Goal: Transaction & Acquisition: Subscribe to service/newsletter

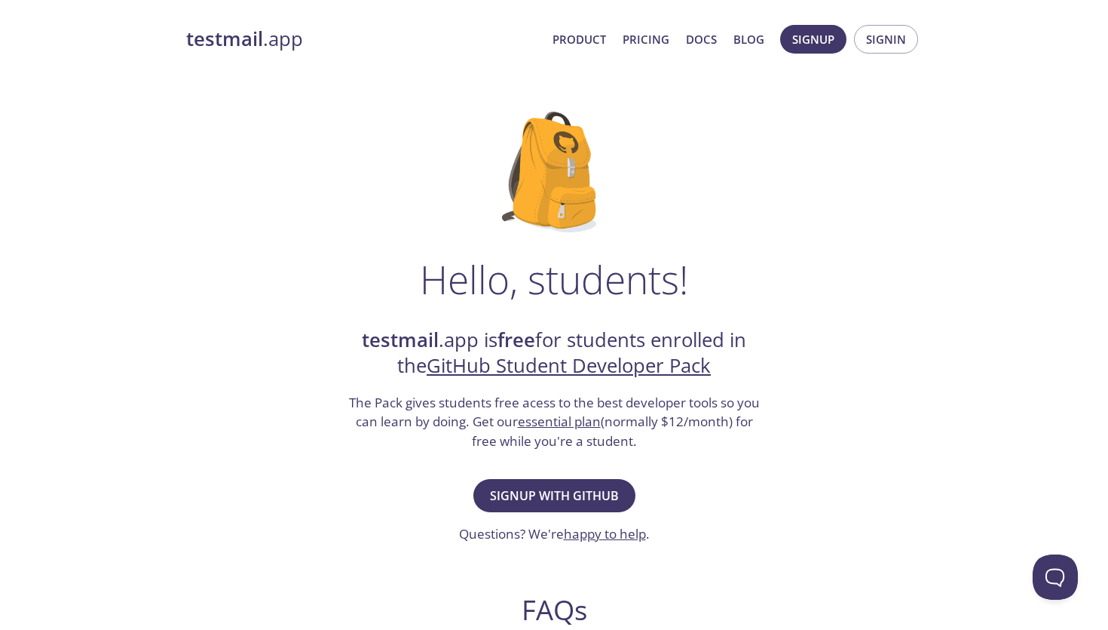
click at [648, 52] on span "Product Pricing Docs Blog" at bounding box center [658, 39] width 228 height 36
click at [648, 46] on link "Pricing" at bounding box center [646, 39] width 47 height 20
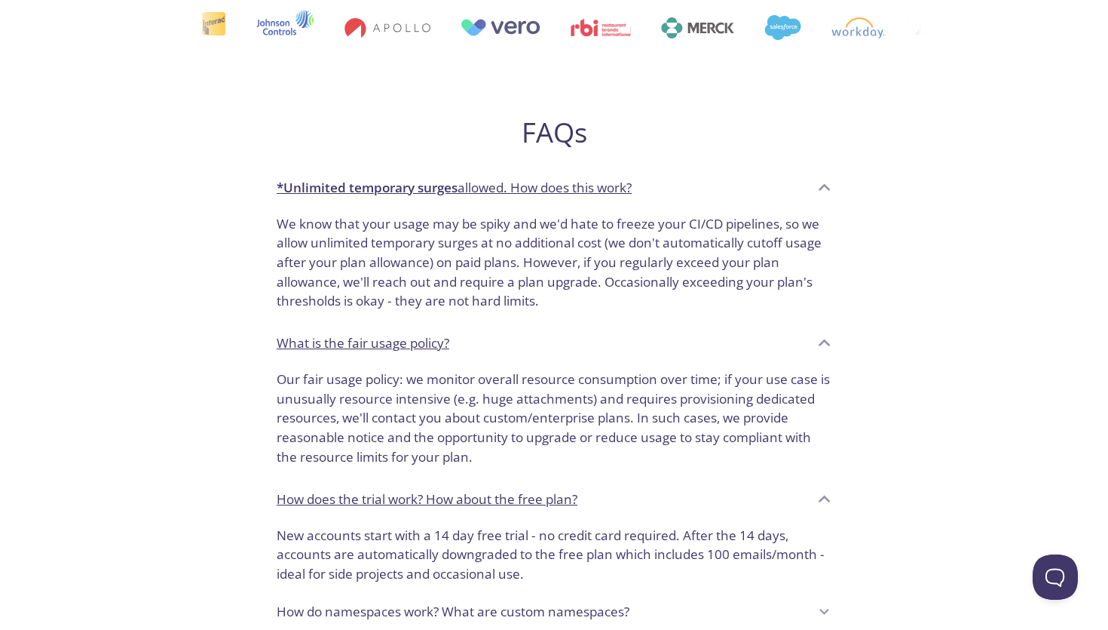
scroll to position [813, 0]
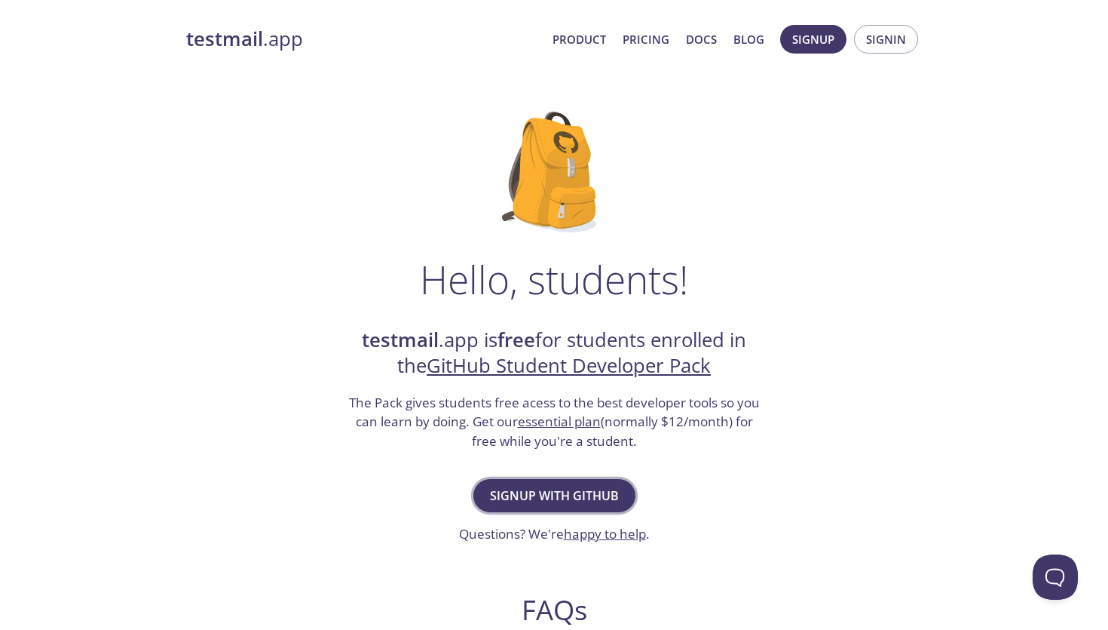
click at [541, 497] on span "Signup with GitHub" at bounding box center [554, 495] width 129 height 21
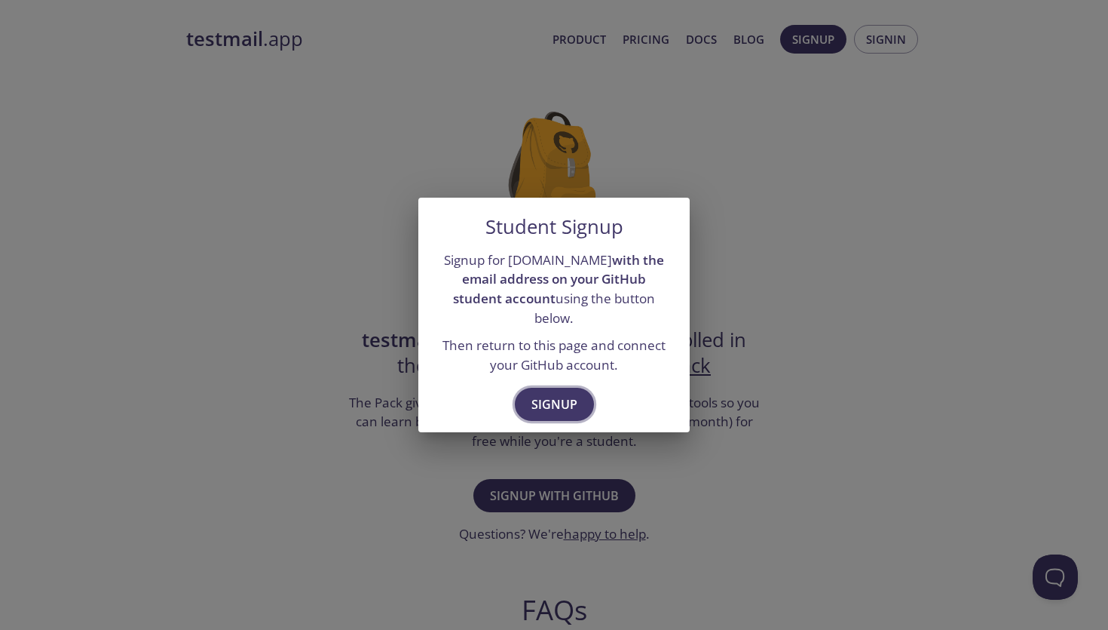
click at [543, 394] on span "Signup" at bounding box center [555, 404] width 46 height 21
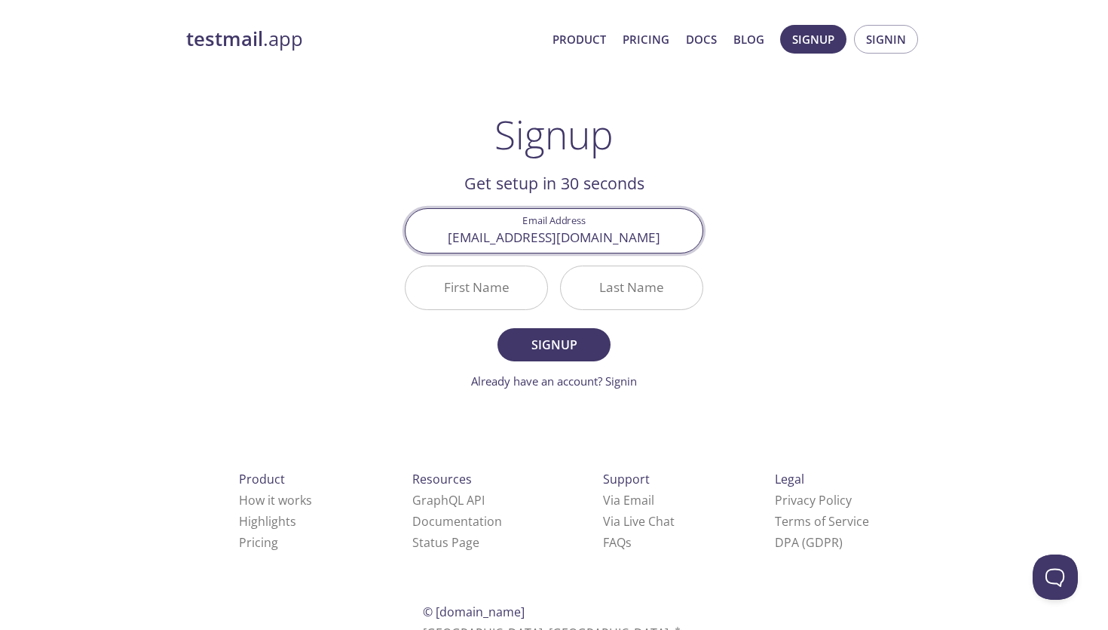
type input "zhixiangjasonli@gmail.com"
click at [479, 288] on input "First Name" at bounding box center [477, 287] width 142 height 43
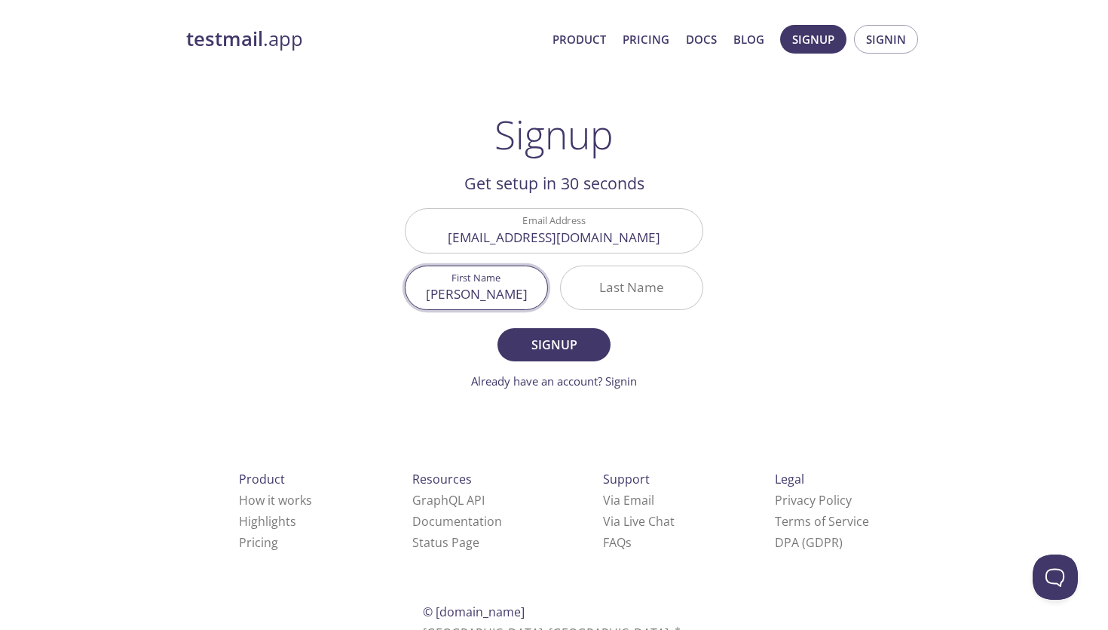
type input "Jason"
click at [597, 297] on input "Last Name" at bounding box center [632, 287] width 142 height 43
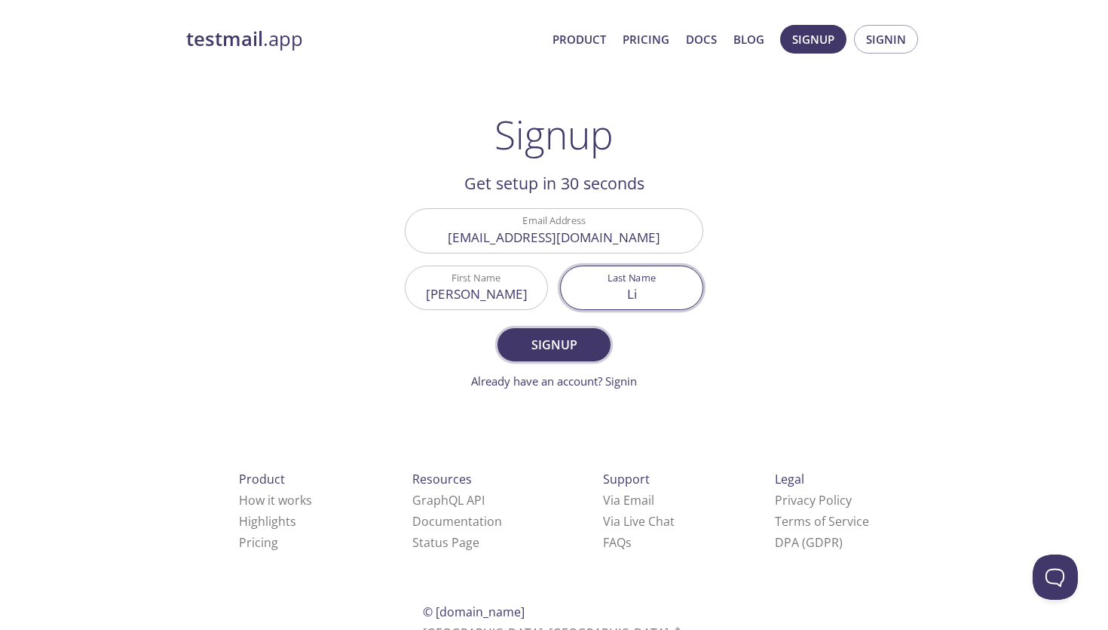
type input "Li"
click at [562, 341] on span "Signup" at bounding box center [554, 344] width 80 height 21
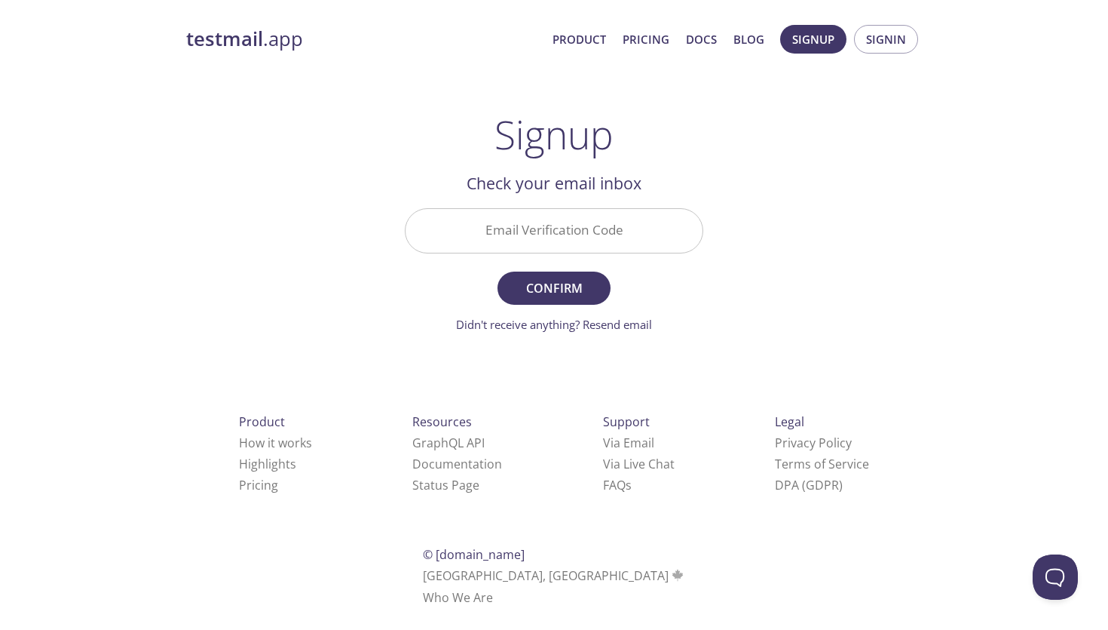
click at [507, 239] on input "Email Verification Code" at bounding box center [554, 230] width 297 height 43
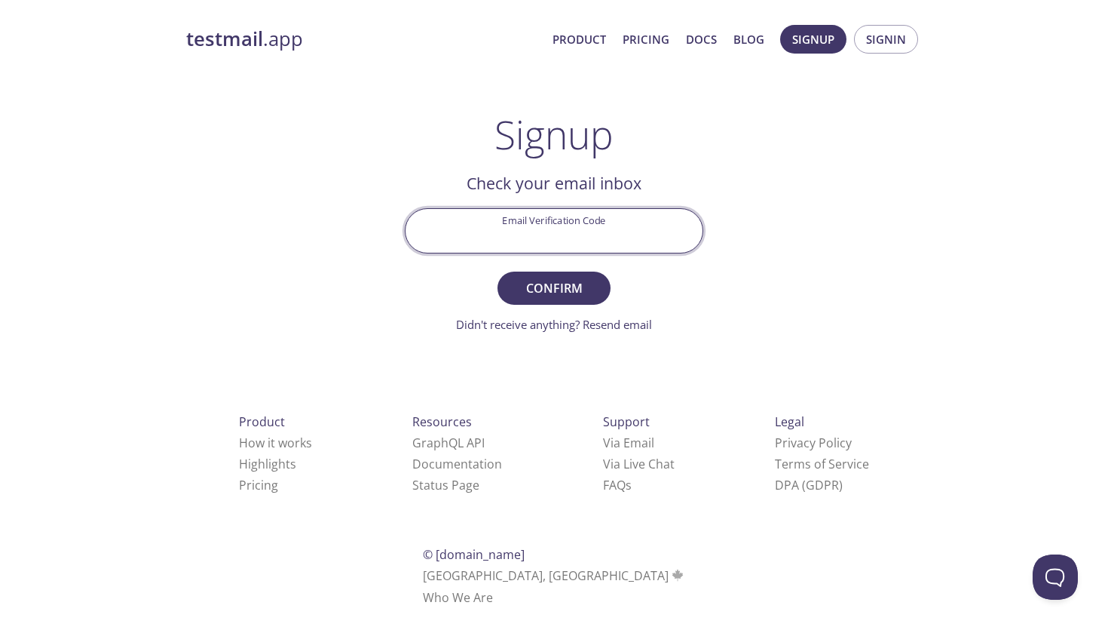
paste input "DM8ULLQ"
type input "DM8ULLQ"
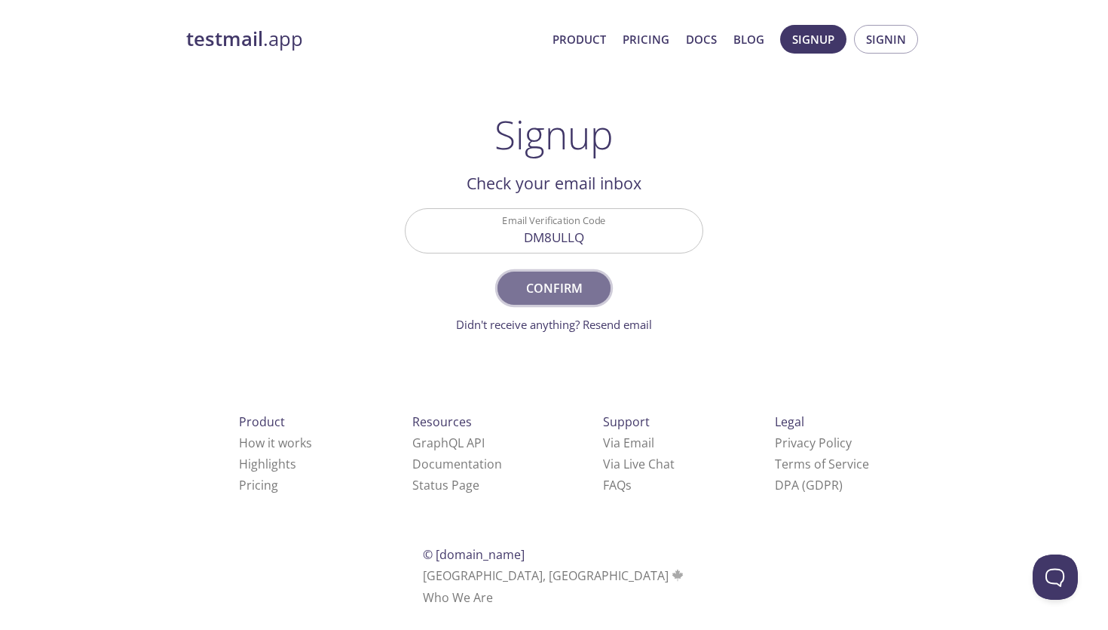
click at [543, 289] on span "Confirm" at bounding box center [554, 287] width 80 height 21
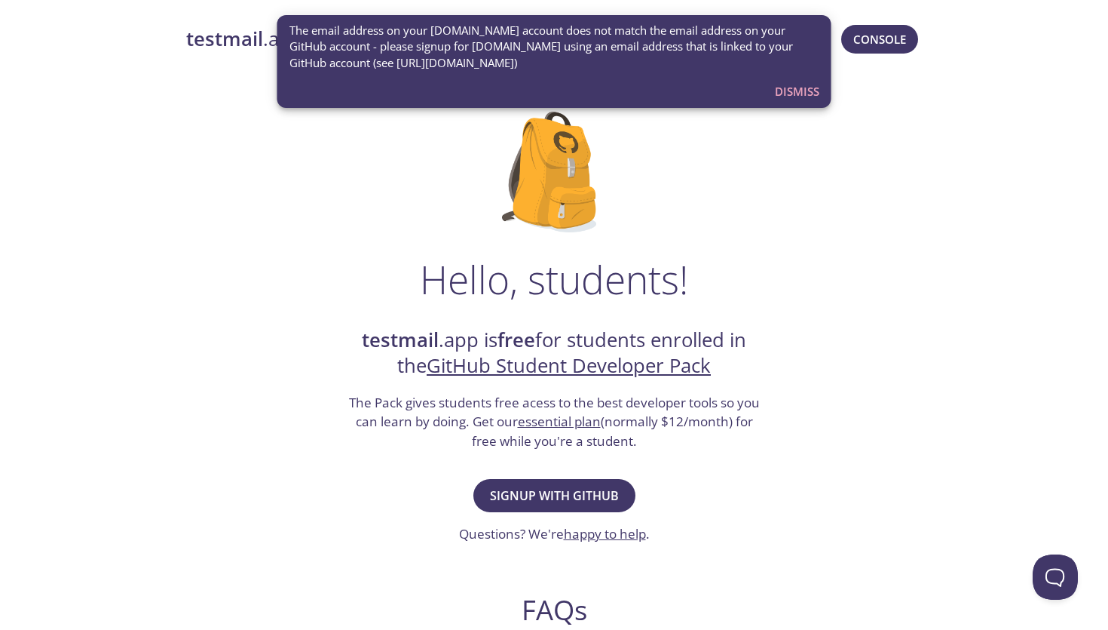
drag, startPoint x: 362, startPoint y: 39, endPoint x: 654, endPoint y: 57, distance: 293.0
click at [655, 57] on span "The email address on your testmail.app account does not match the email address…" at bounding box center [554, 47] width 530 height 48
click at [804, 88] on span "Dismiss" at bounding box center [797, 91] width 44 height 20
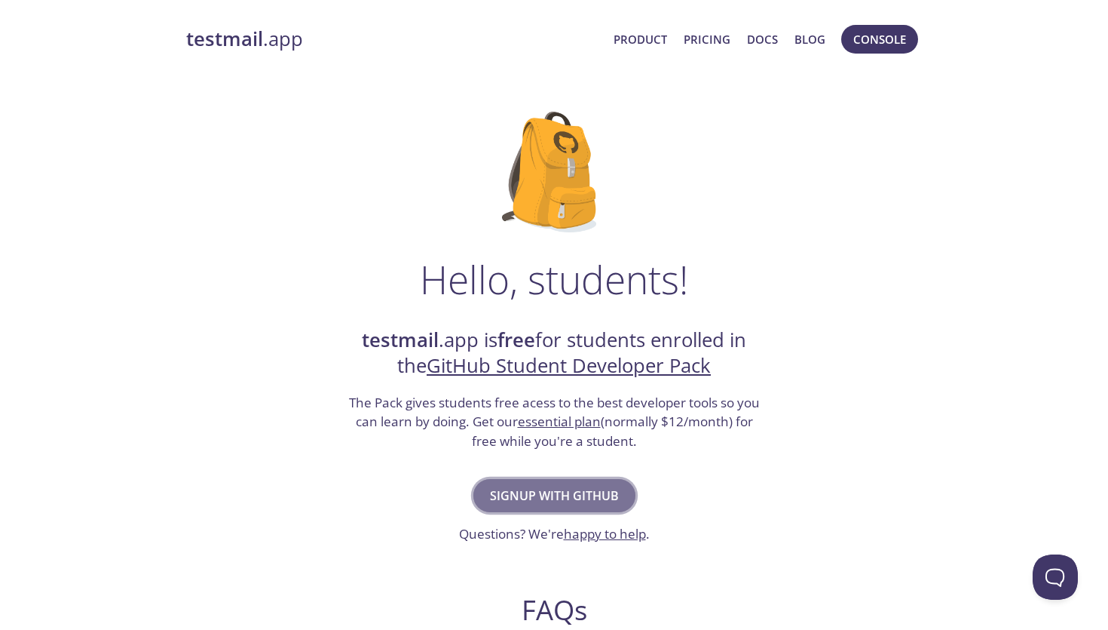
click at [577, 494] on span "Signup with GitHub" at bounding box center [554, 495] width 129 height 21
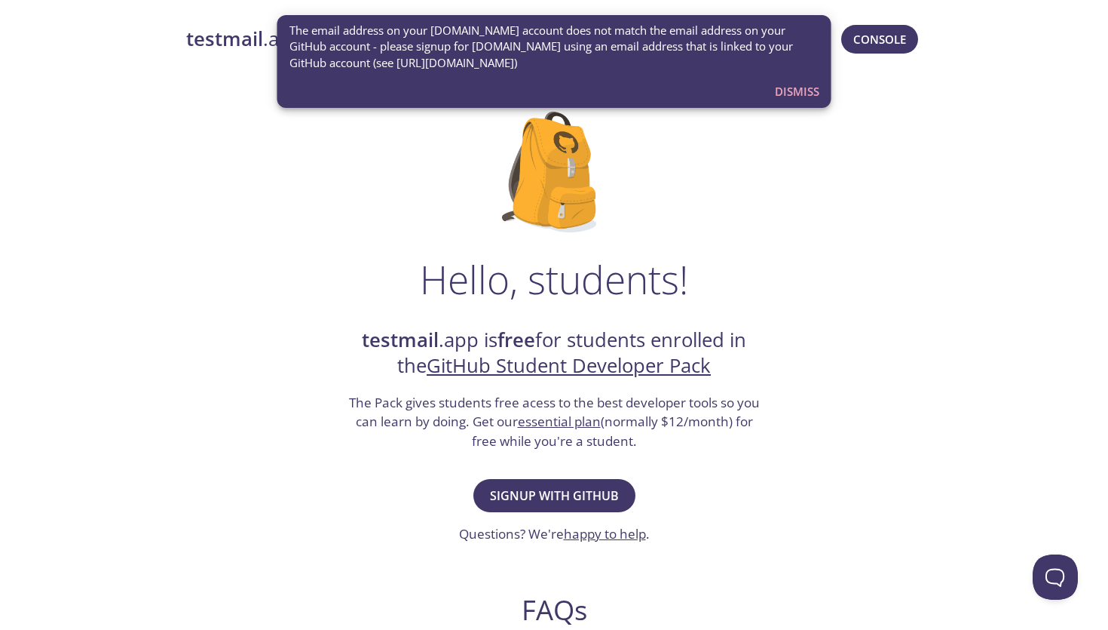
click at [801, 91] on span "Dismiss" at bounding box center [797, 91] width 44 height 20
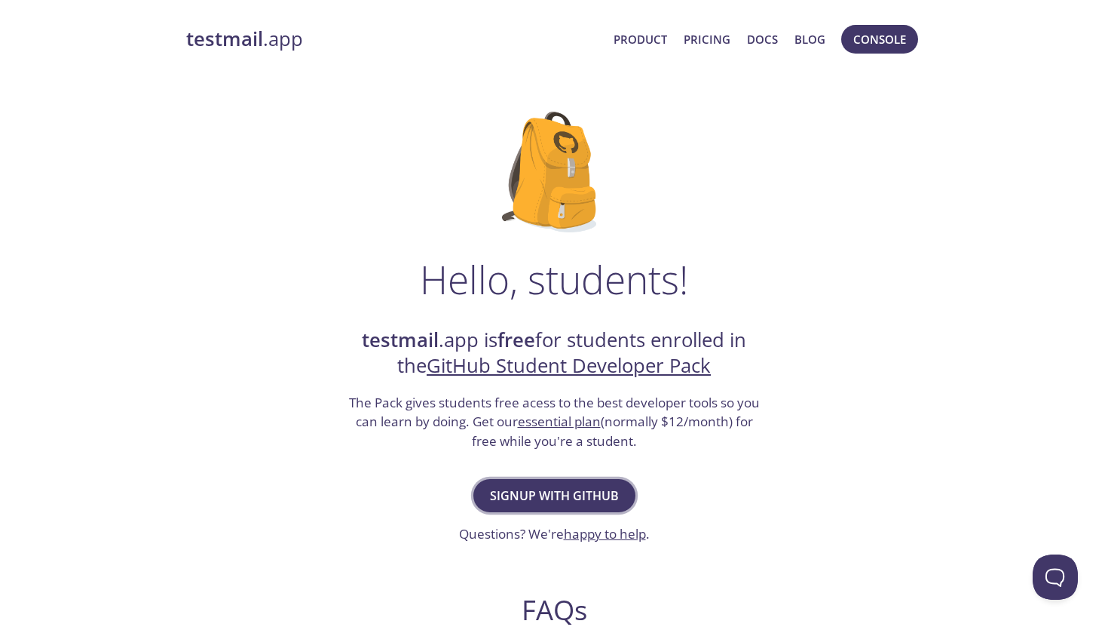
click at [556, 489] on span "Signup with GitHub" at bounding box center [554, 495] width 129 height 21
click at [593, 488] on span "Signup with GitHub" at bounding box center [554, 495] width 129 height 21
click at [547, 508] on button "Signup with GitHub" at bounding box center [554, 495] width 162 height 33
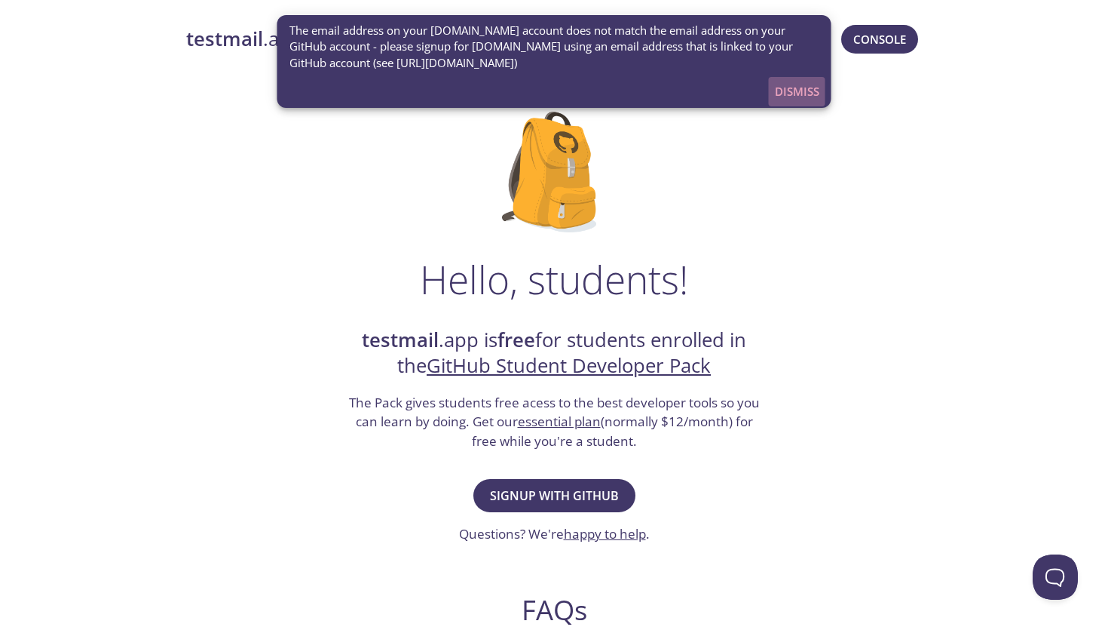
click at [789, 91] on span "Dismiss" at bounding box center [797, 91] width 44 height 20
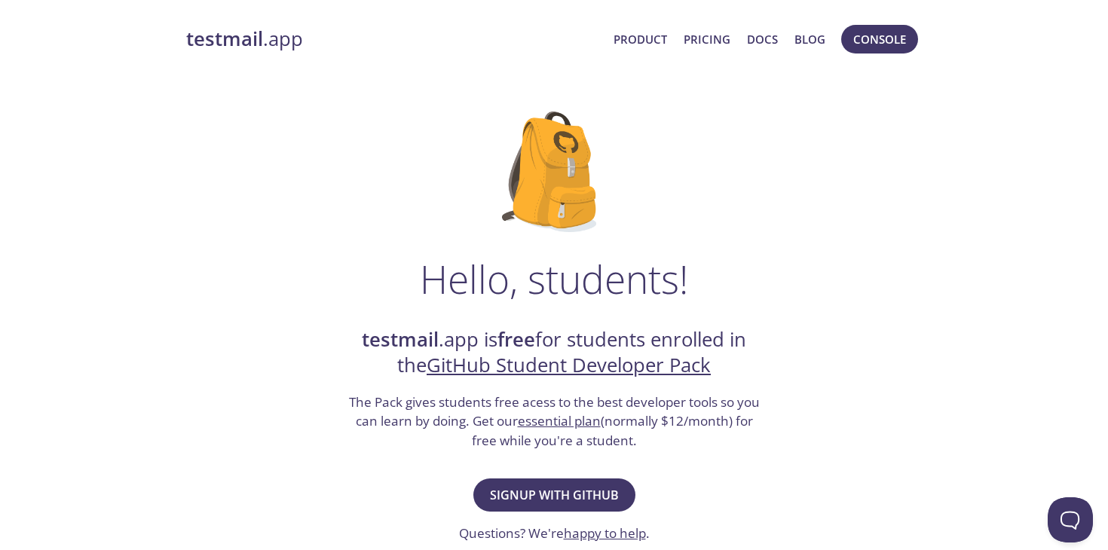
scroll to position [3, 0]
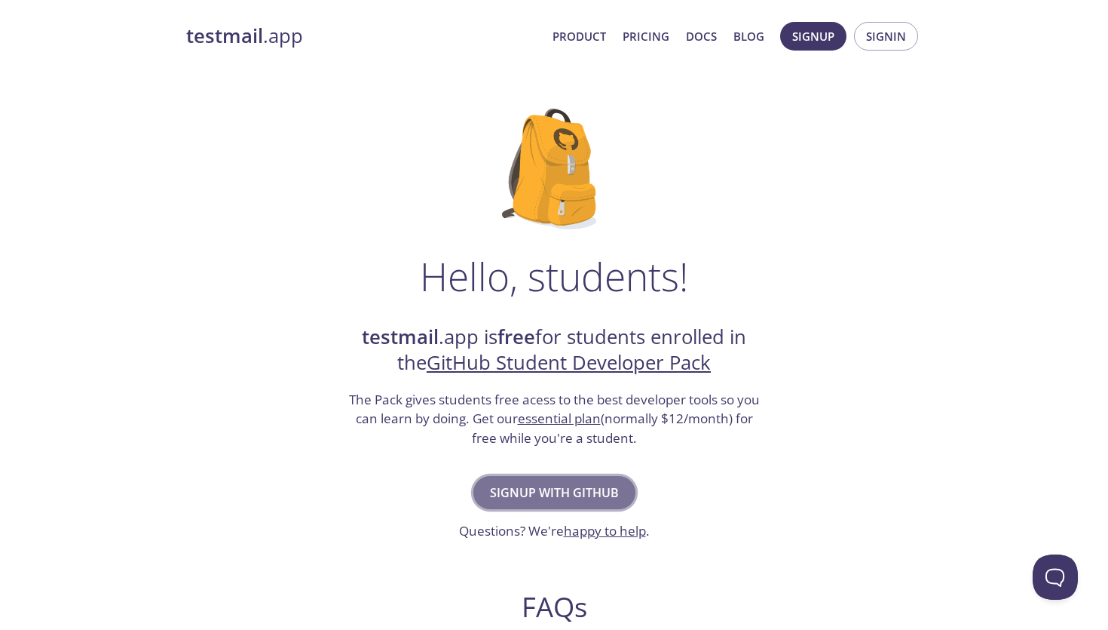
click at [550, 479] on button "Signup with GitHub" at bounding box center [554, 492] width 162 height 33
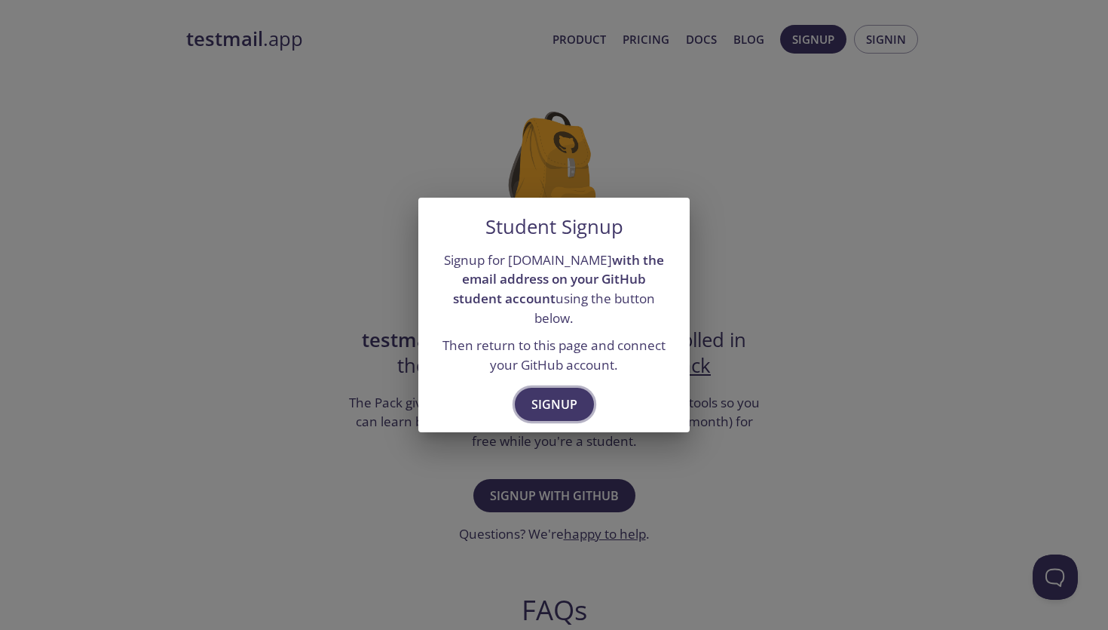
click at [546, 406] on button "Signup" at bounding box center [554, 404] width 79 height 33
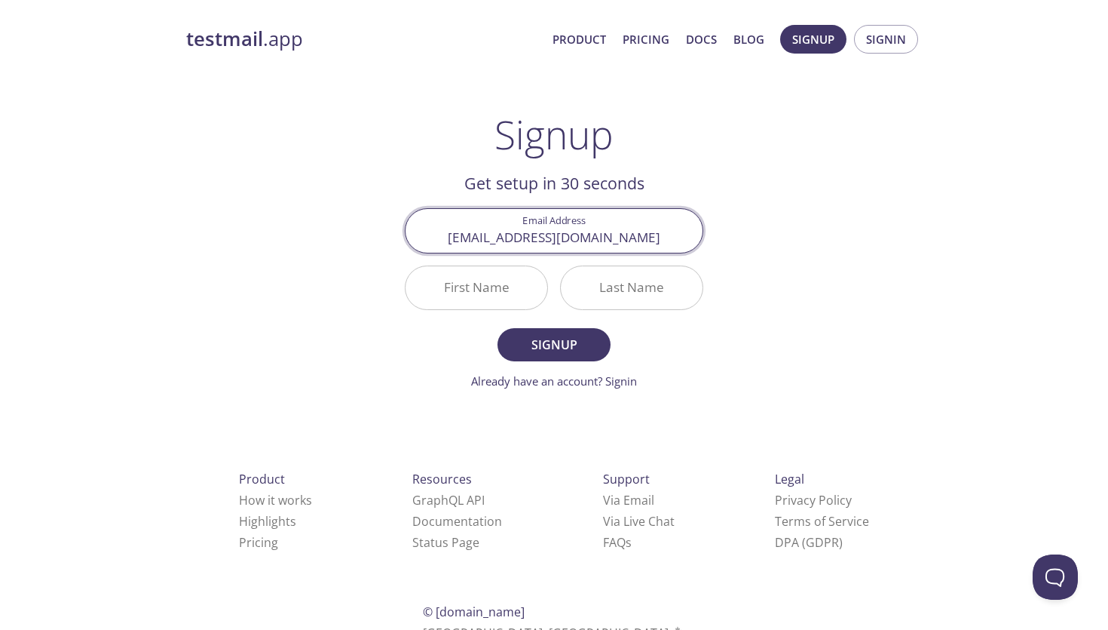
type input "[EMAIL_ADDRESS][DOMAIN_NAME]"
click at [437, 293] on input "First Name" at bounding box center [477, 287] width 142 height 43
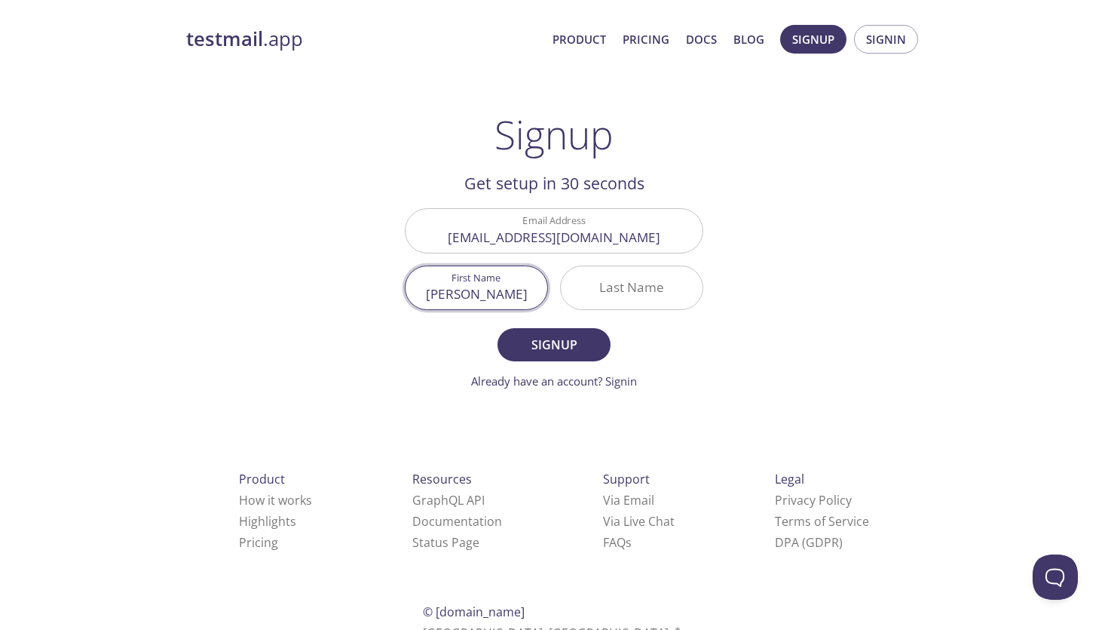
type input "[PERSON_NAME]"
click at [608, 286] on input "Last Name" at bounding box center [632, 287] width 142 height 43
type input "Li"
click at [498, 328] on button "Signup" at bounding box center [554, 344] width 113 height 33
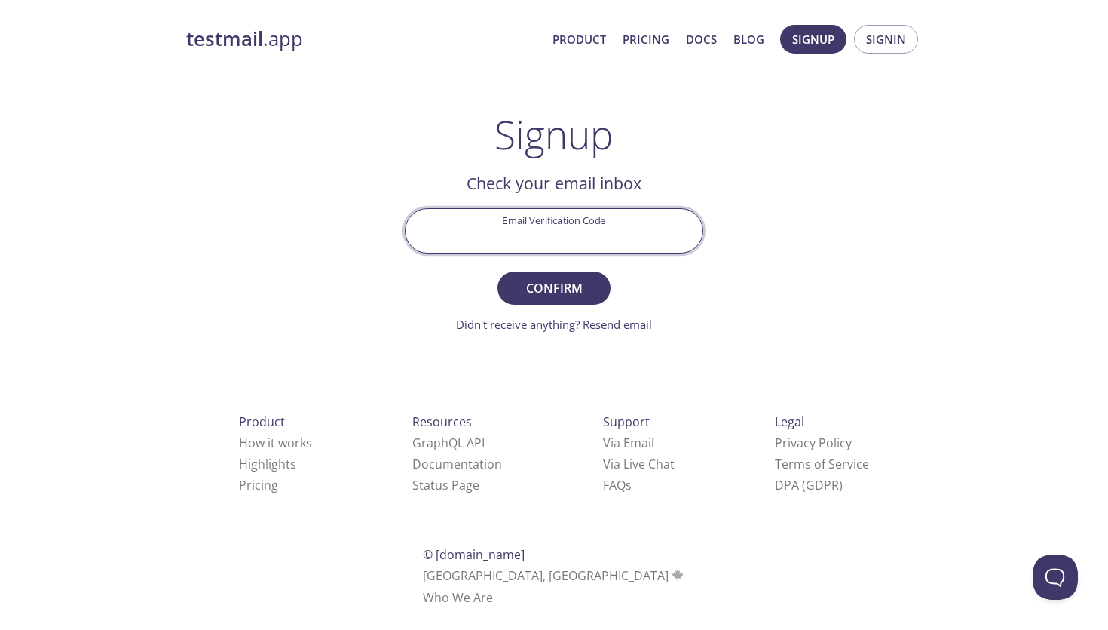
click at [578, 228] on input "Email Verification Code" at bounding box center [554, 230] width 297 height 43
paste input "XBQ9FMS"
type input "XBQ9FMS"
click at [498, 271] on button "Confirm" at bounding box center [554, 287] width 113 height 33
